Goal: Transaction & Acquisition: Book appointment/travel/reservation

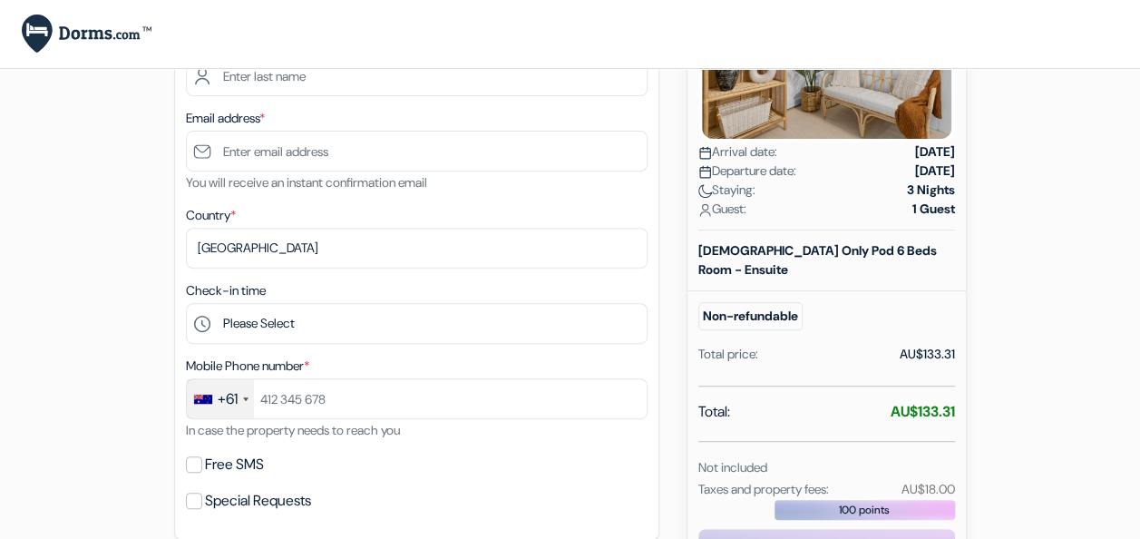
scroll to position [264, 0]
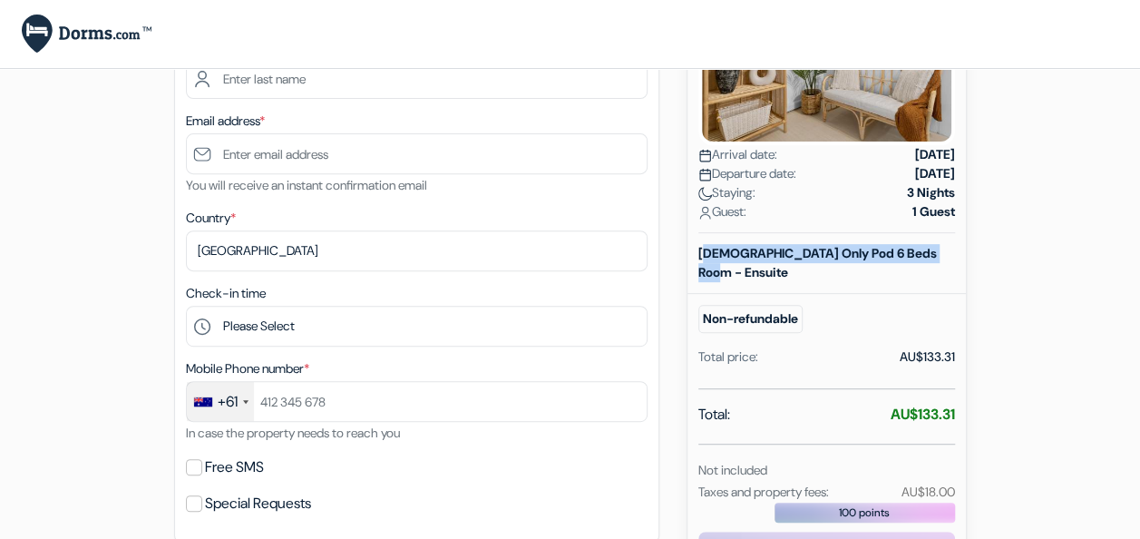
drag, startPoint x: 697, startPoint y: 234, endPoint x: 946, endPoint y: 232, distance: 249.5
click at [946, 244] on div "[DEMOGRAPHIC_DATA] Only Pod 6 Beds Room - Ensuite" at bounding box center [827, 263] width 278 height 38
copy b "[DEMOGRAPHIC_DATA] Only Pod 6 Beds Room - Ensuite"
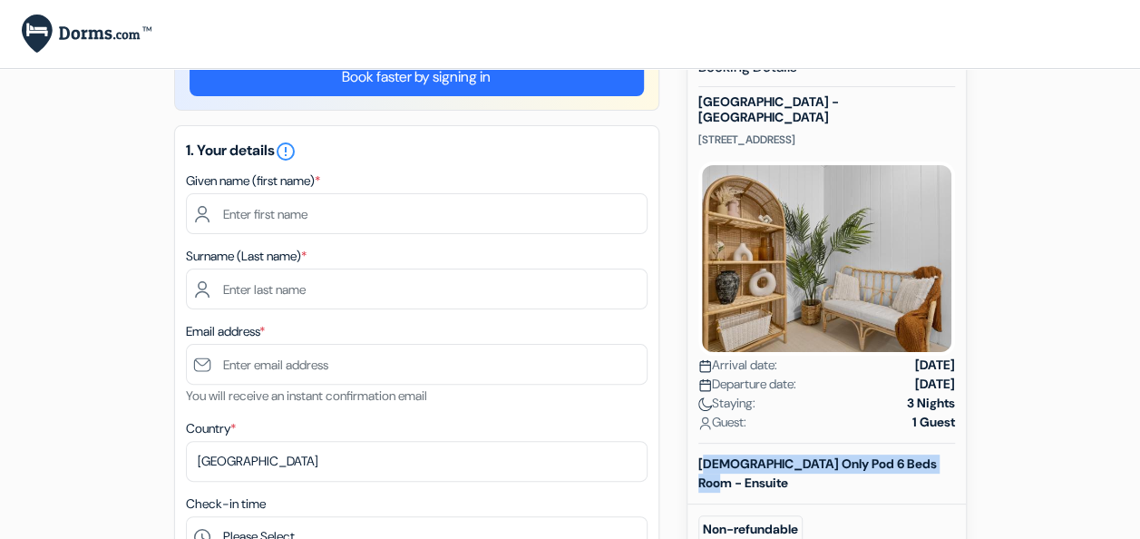
scroll to position [53, 0]
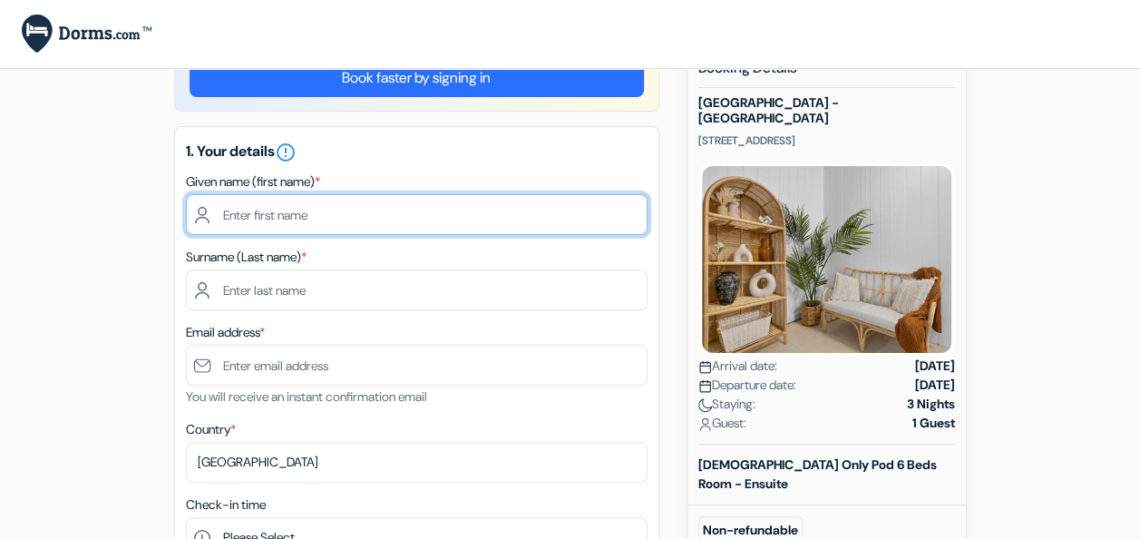
click at [317, 203] on input "text" at bounding box center [417, 214] width 462 height 41
type input "Eliska"
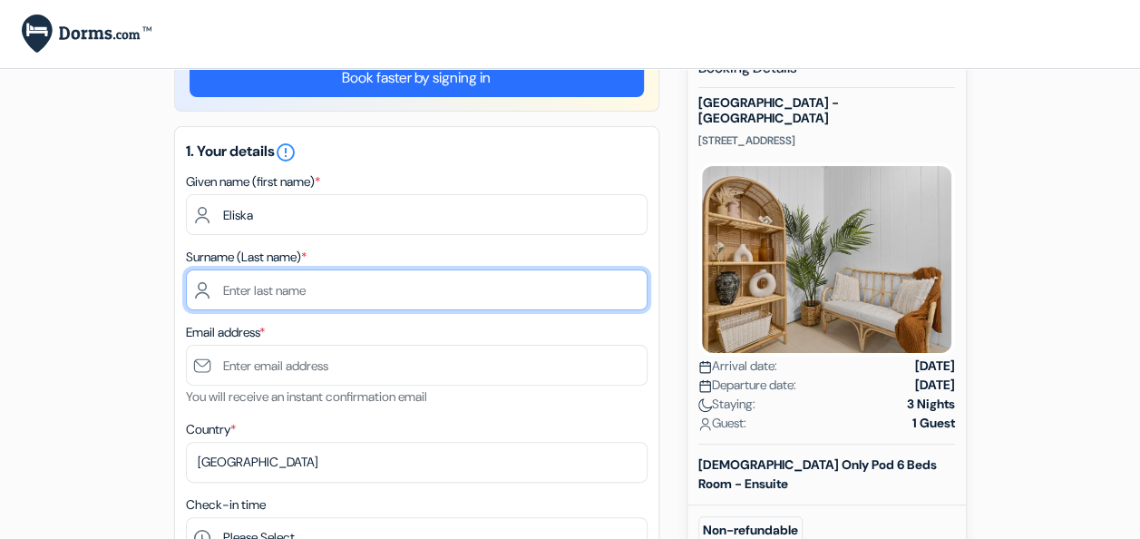
type input "[PERSON_NAME]"
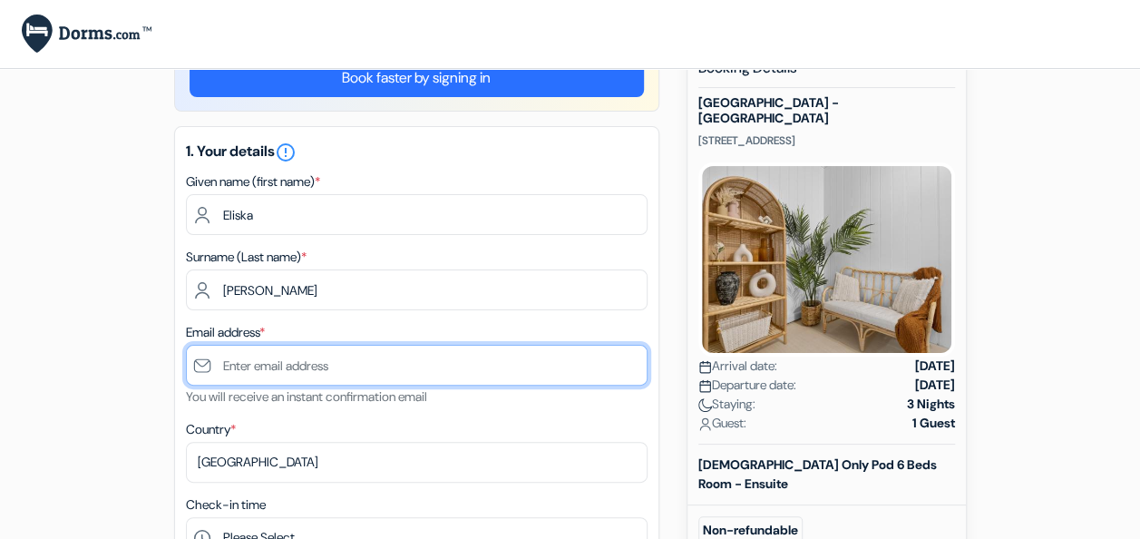
type input "[EMAIL_ADDRESS][DOMAIN_NAME]"
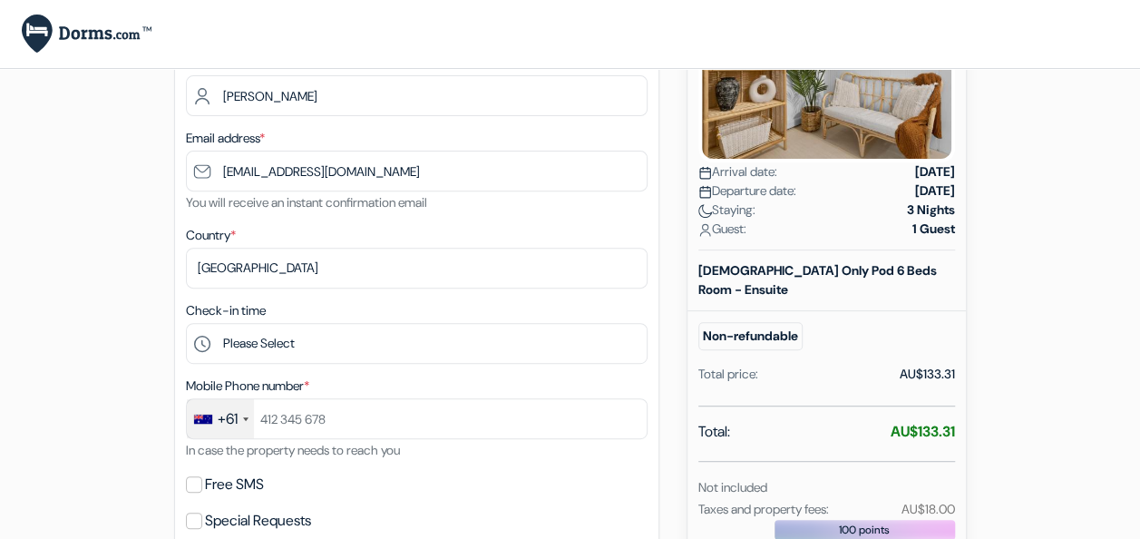
scroll to position [248, 0]
type input "Eliska"
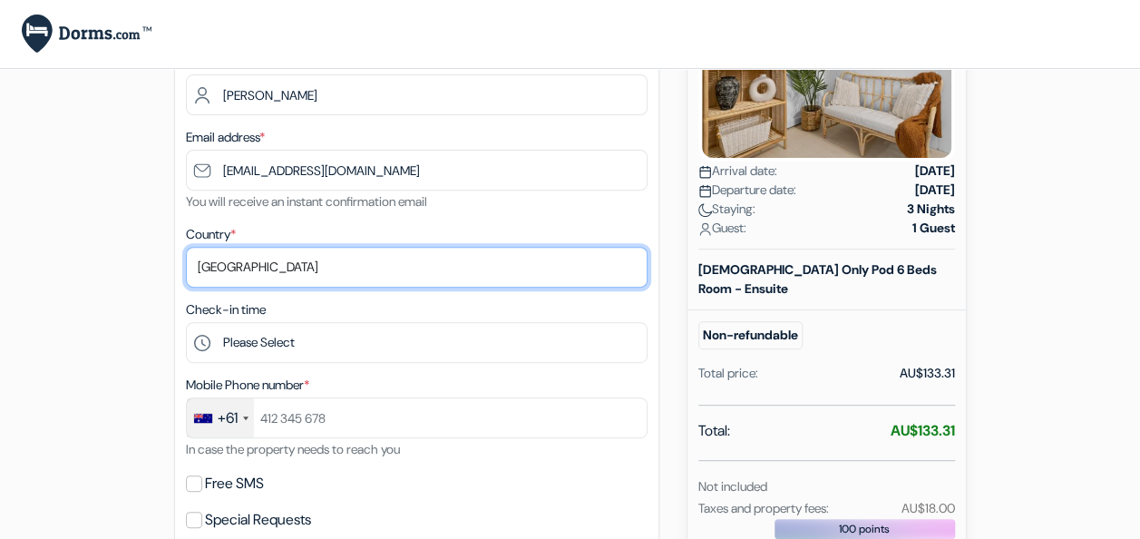
click at [308, 267] on select "Select country [GEOGRAPHIC_DATA] [GEOGRAPHIC_DATA] [GEOGRAPHIC_DATA] [GEOGRAPHI…" at bounding box center [417, 267] width 462 height 41
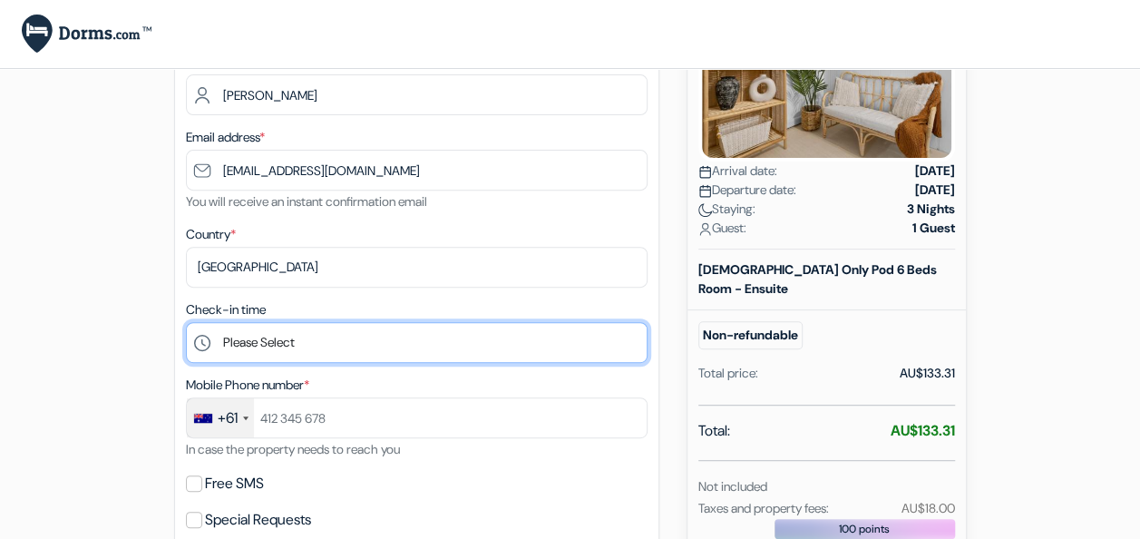
click at [305, 339] on select "Please Select 15:00 16:00 17:00 18:00 19:00 20:00 21:00 22:00 23:00" at bounding box center [417, 342] width 462 height 41
select select "17"
click at [186, 324] on select "Please Select 15:00 16:00 17:00 18:00 19:00 20:00 21:00 22:00 23:00" at bounding box center [417, 342] width 462 height 41
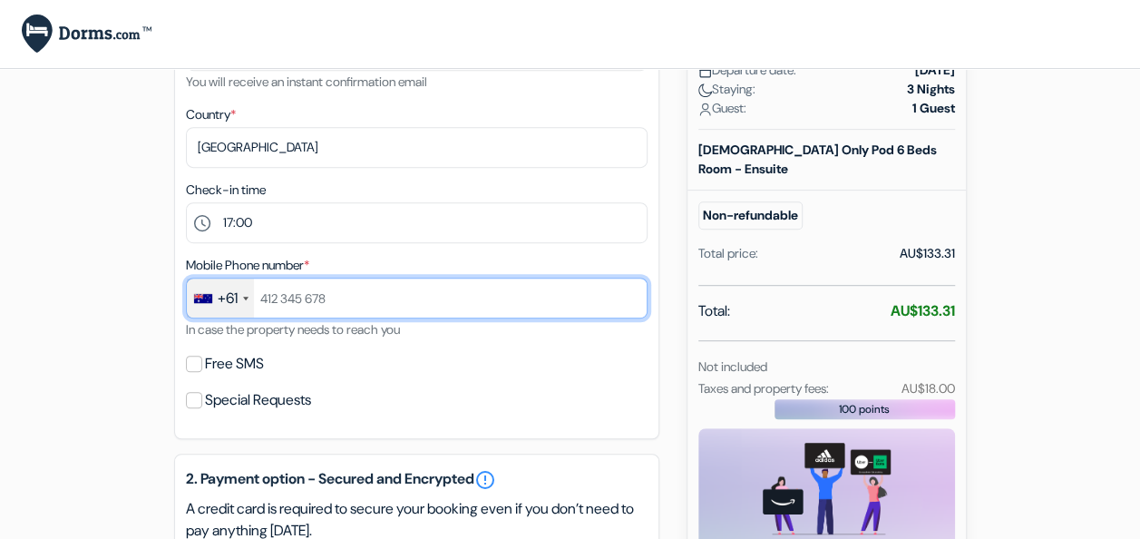
click at [367, 299] on input "text" at bounding box center [417, 298] width 462 height 41
type input "406624760"
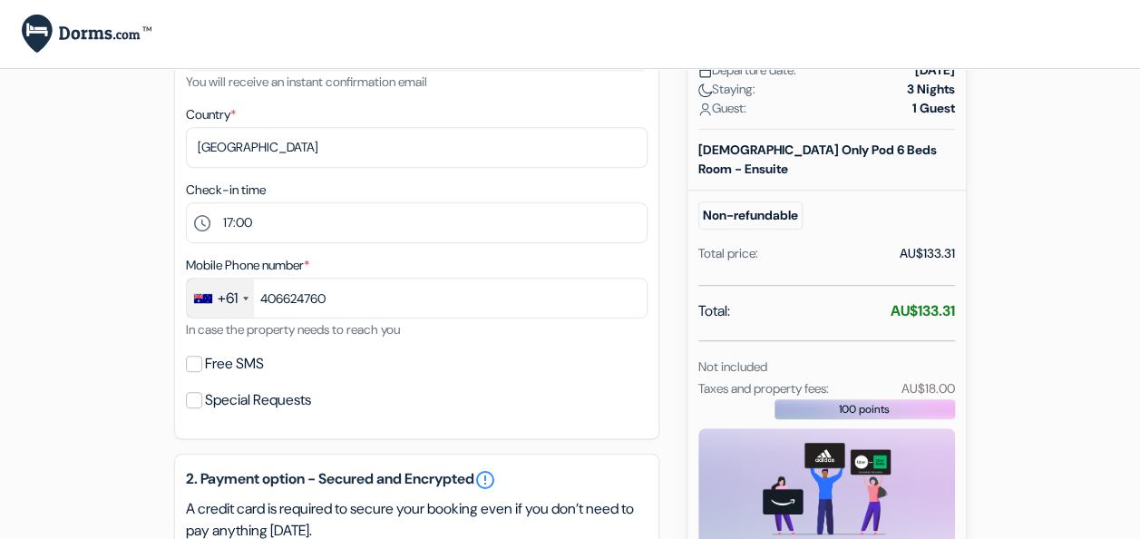
click at [259, 361] on label "Free SMS" at bounding box center [234, 363] width 59 height 25
click at [202, 361] on input "Free SMS" at bounding box center [194, 364] width 16 height 16
checkbox input "true"
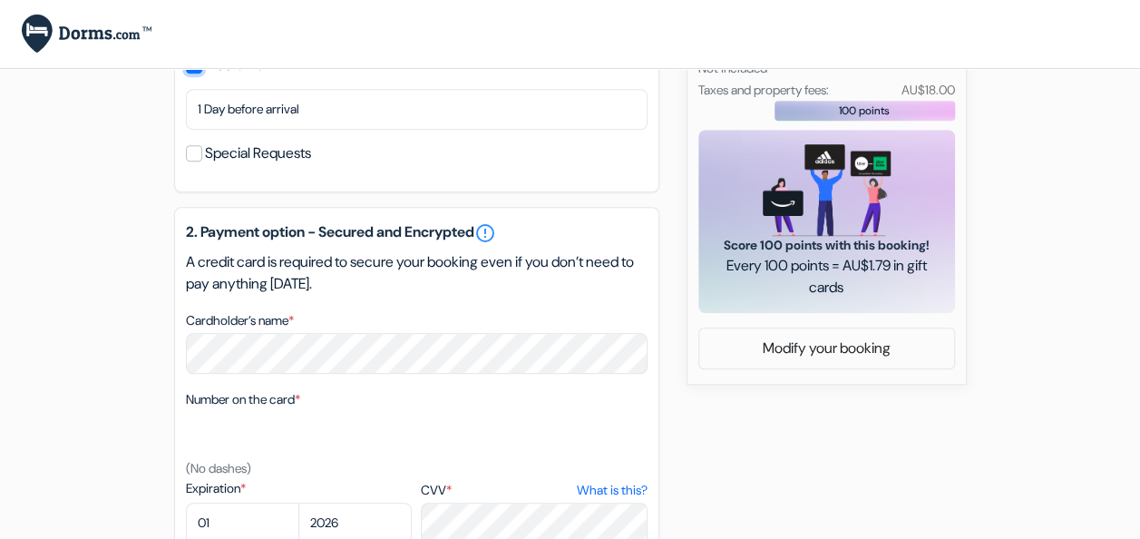
scroll to position [693, 0]
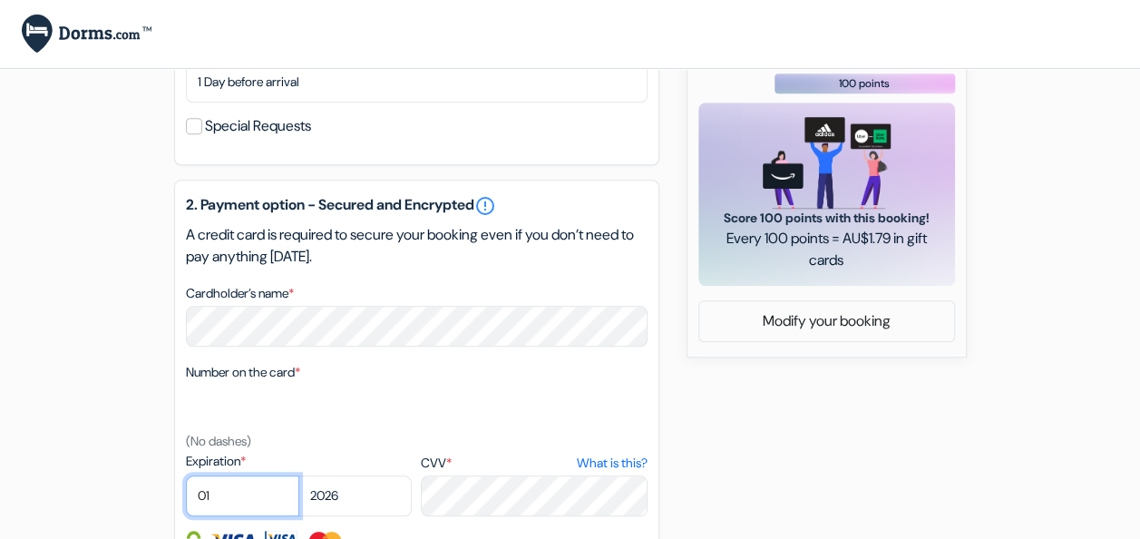
select select "06"
select select "2028"
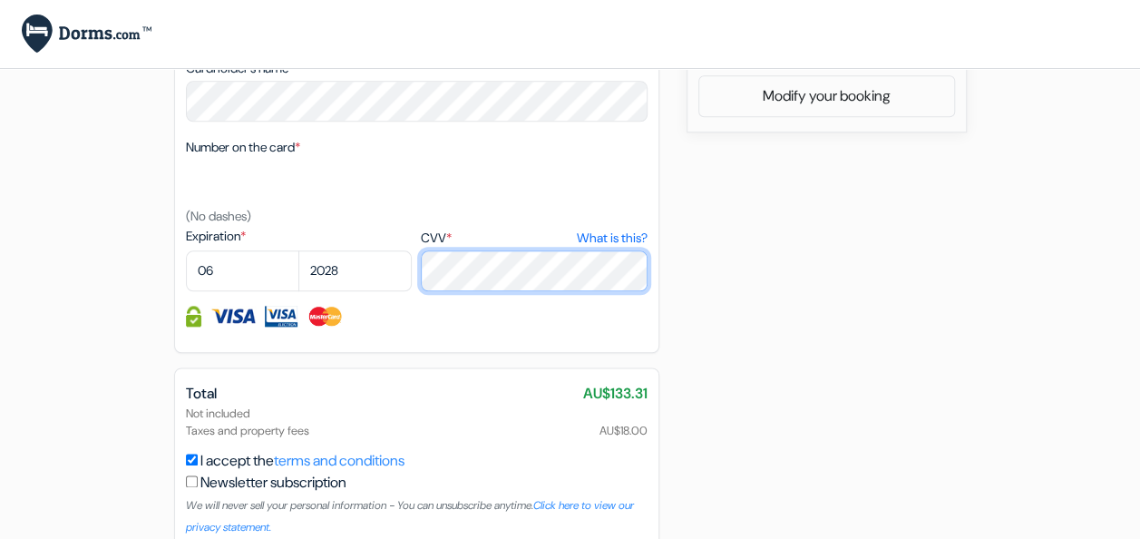
scroll to position [1012, 0]
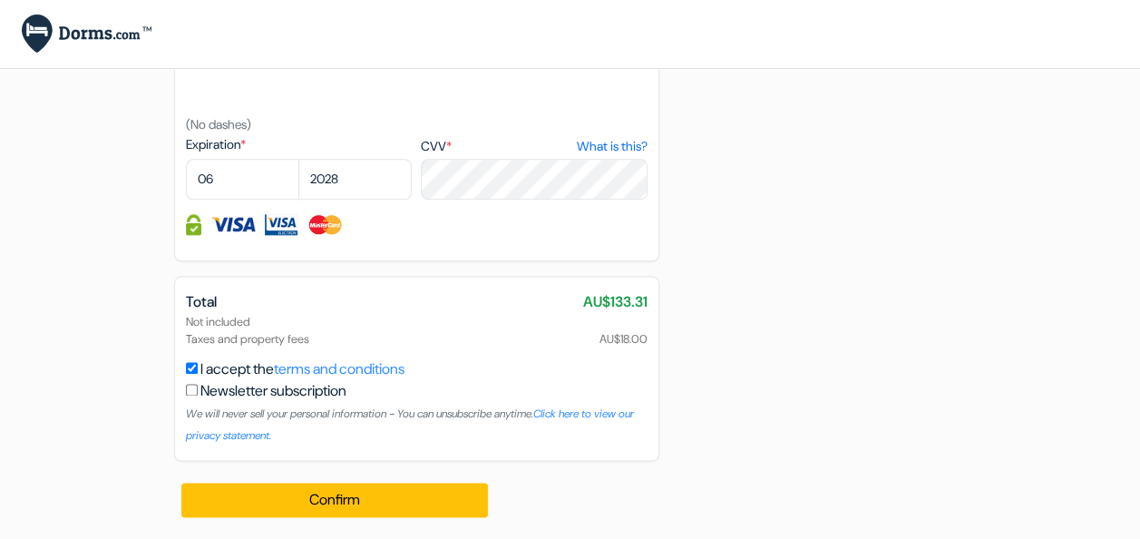
click at [392, 285] on div "Total AU$133.31 Not included Taxes and property fees AU$18.00 I accept the term…" at bounding box center [416, 368] width 485 height 185
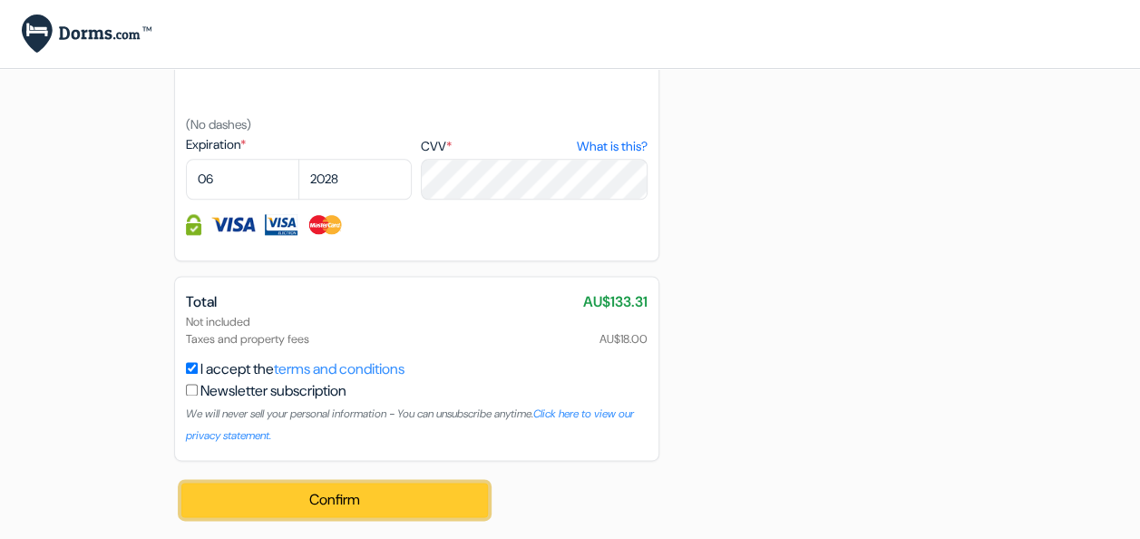
click at [403, 499] on button "Confirm Loading..." at bounding box center [335, 500] width 308 height 34
click at [368, 502] on button "Confirm Loading..." at bounding box center [335, 500] width 308 height 34
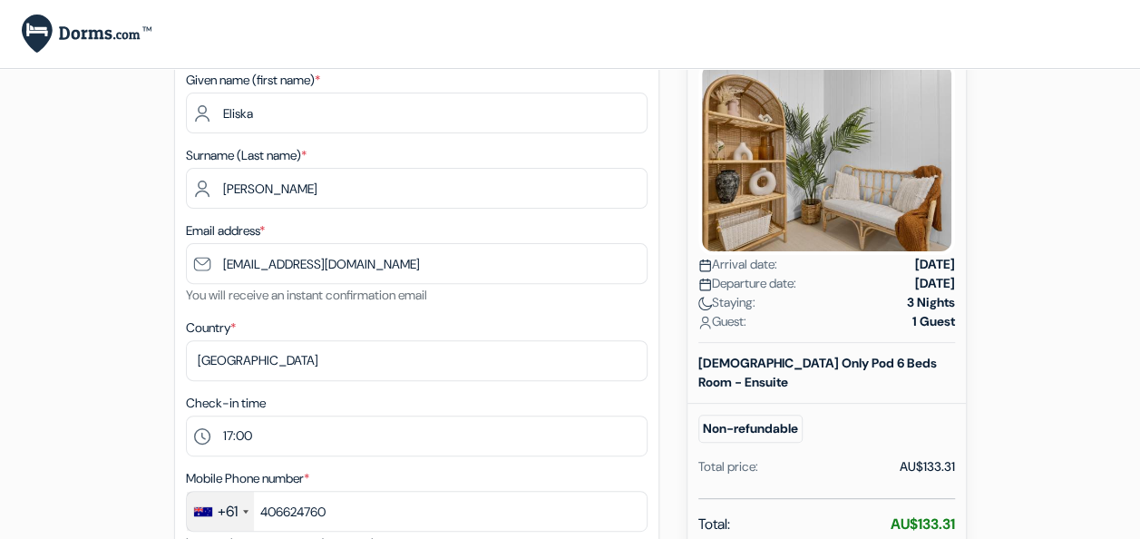
scroll to position [0, 0]
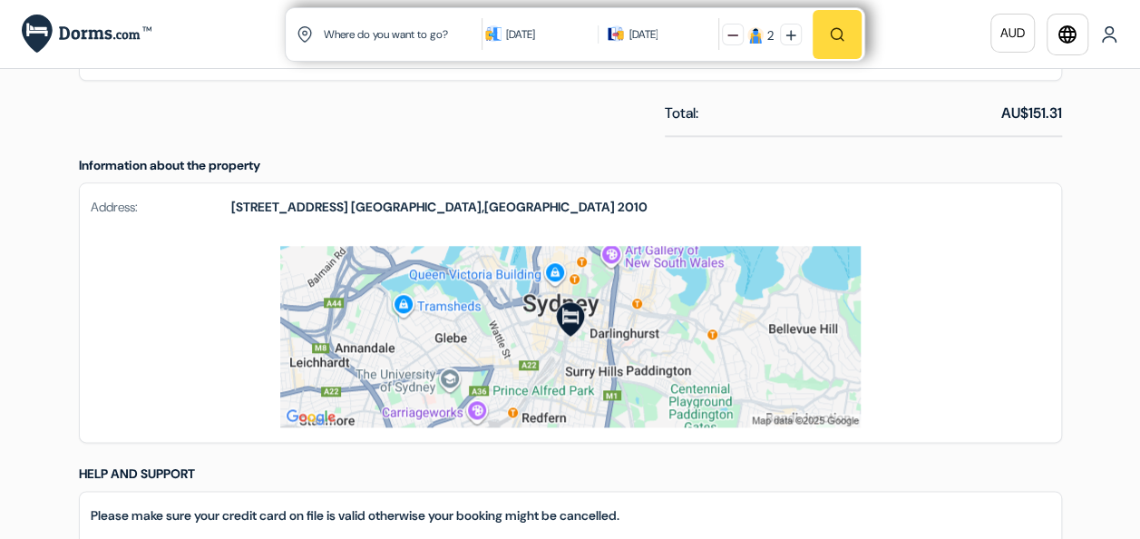
scroll to position [855, 0]
